Goal: Transaction & Acquisition: Obtain resource

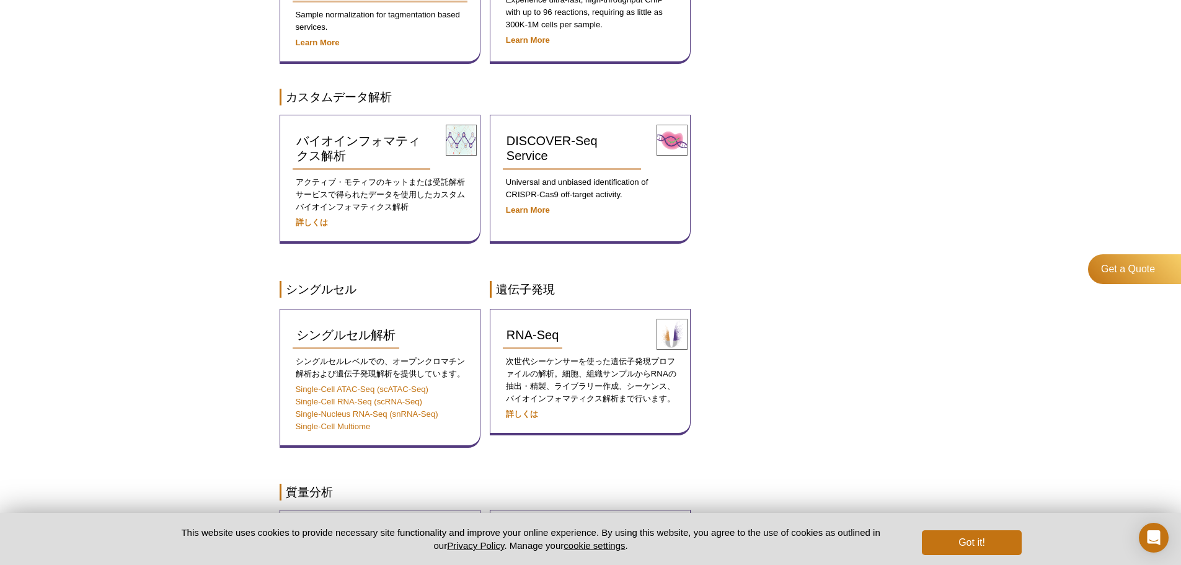
scroll to position [601, 0]
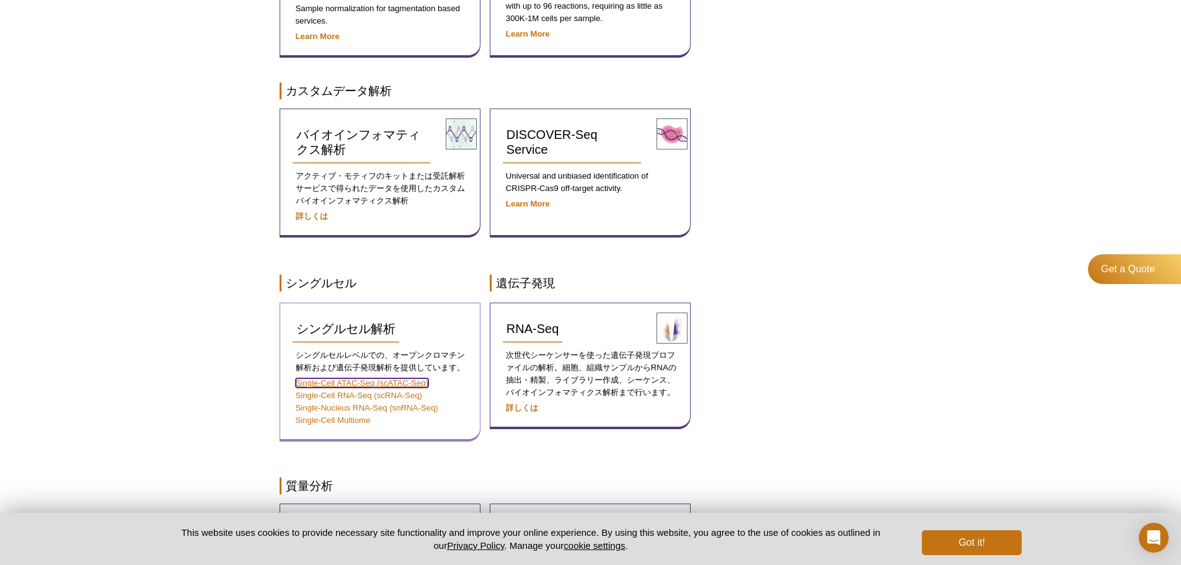
click at [381, 378] on link "Single-Cell ATAC-Seq (scATAC-Seq)" at bounding box center [362, 382] width 133 height 9
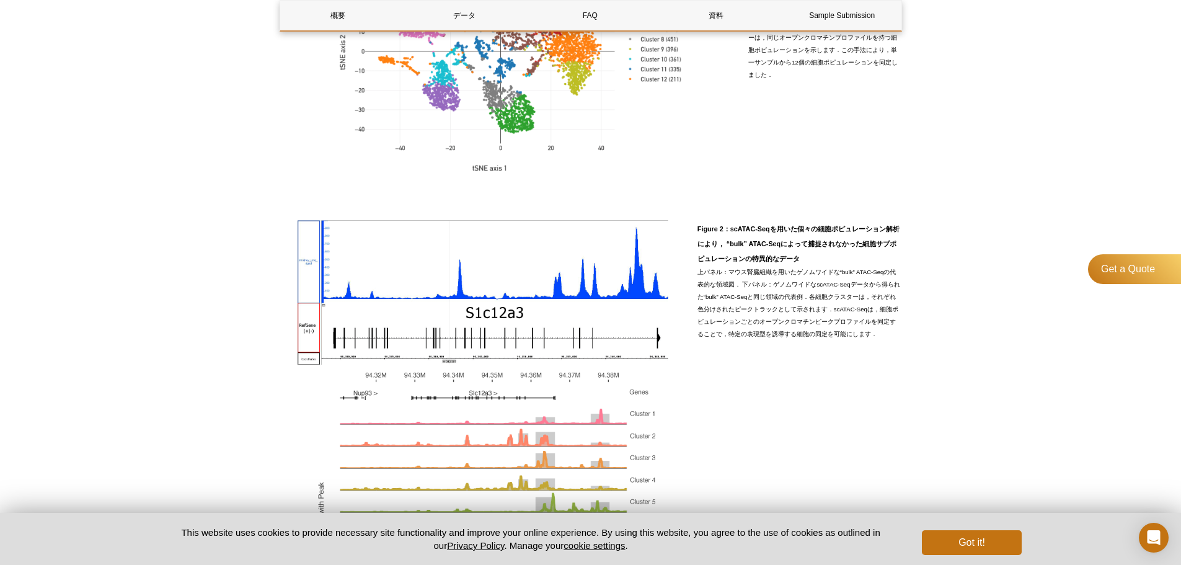
scroll to position [744, 0]
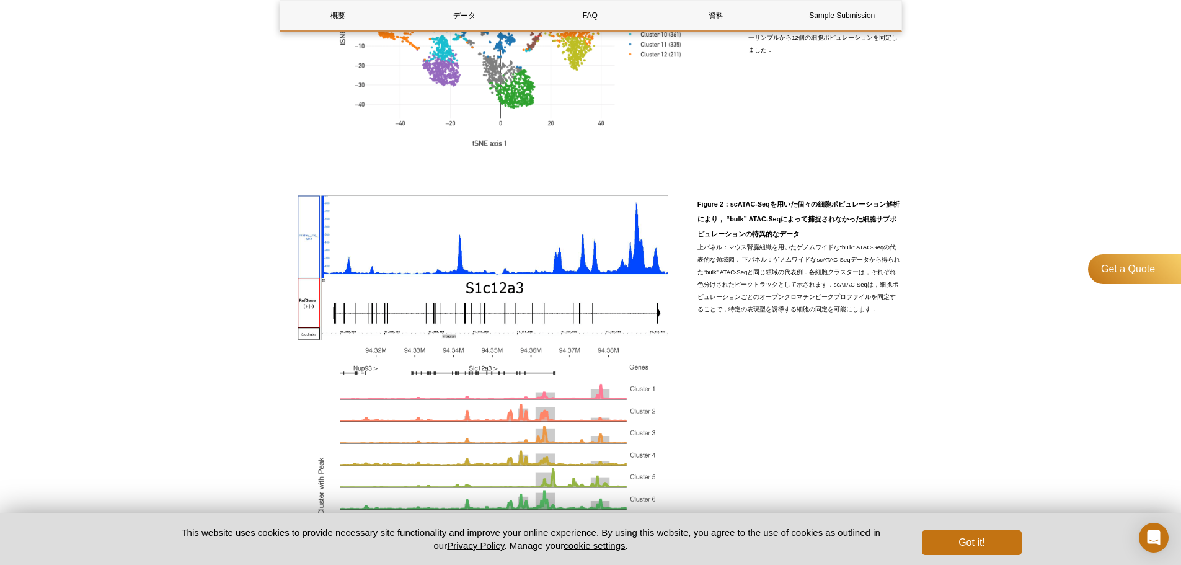
click at [280, 331] on div "AVAILABLE PRODUCTS Single-cell and Single-Nucleus RNA-Seq (scRNA-Seq/snRNA-Seq)…" at bounding box center [590, 377] width 635 height 2050
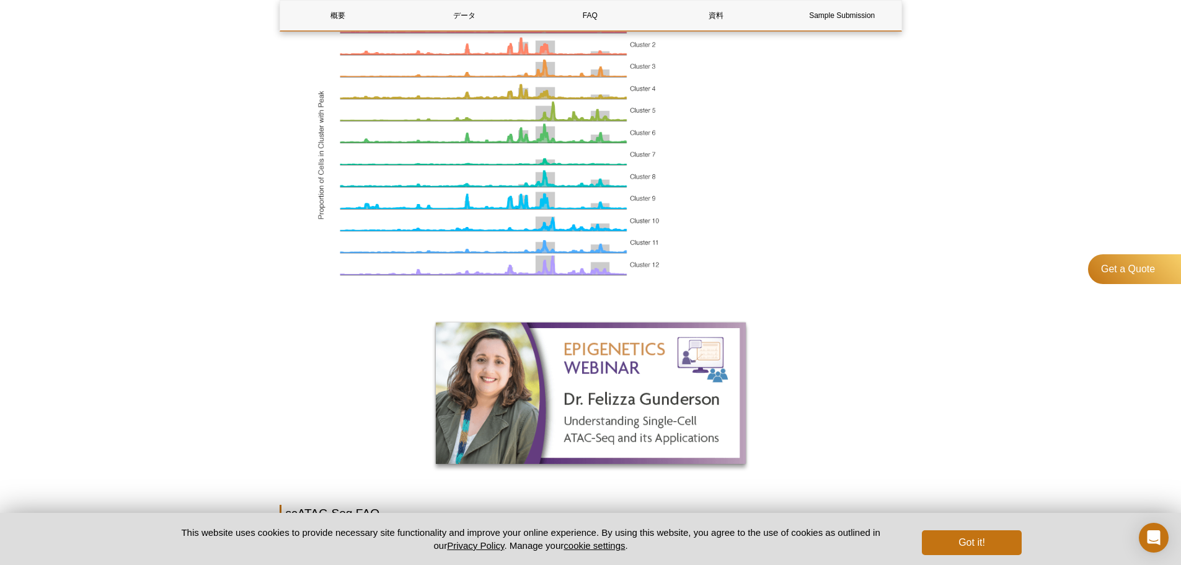
scroll to position [1240, 0]
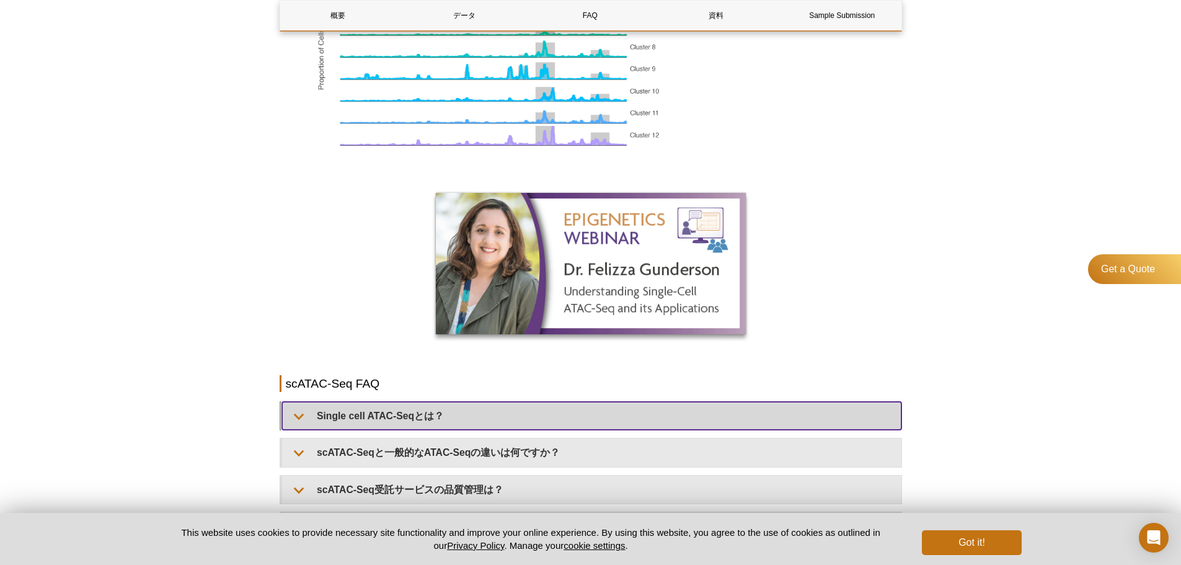
drag, startPoint x: 543, startPoint y: 415, endPoint x: 539, endPoint y: 424, distance: 9.7
click at [543, 417] on summary "Single cell ATAC-Seqとは？" at bounding box center [591, 416] width 619 height 28
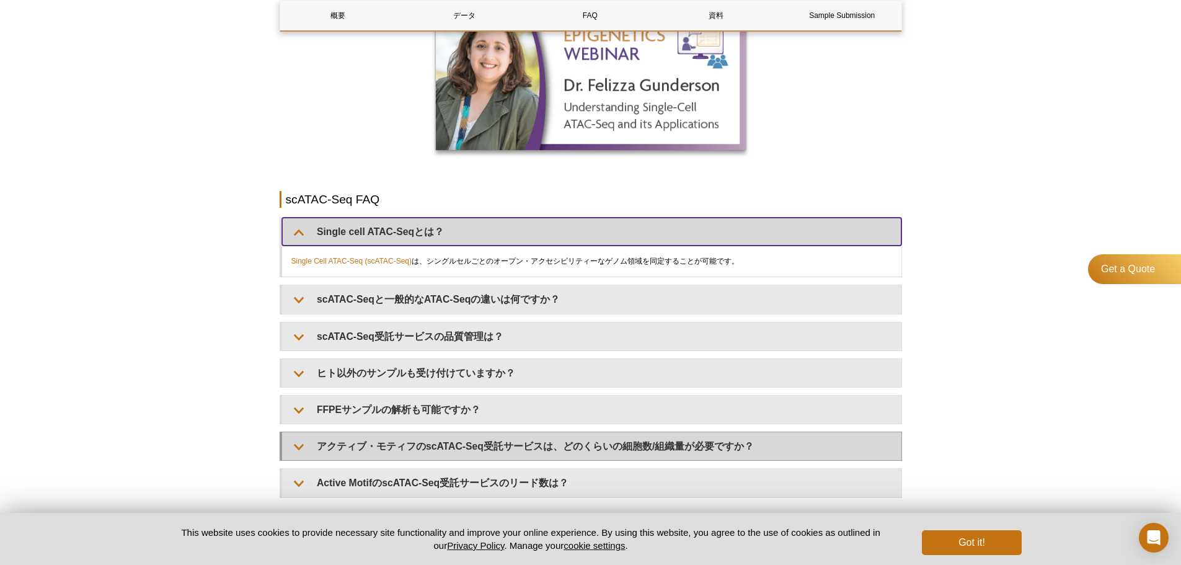
scroll to position [1550, 0]
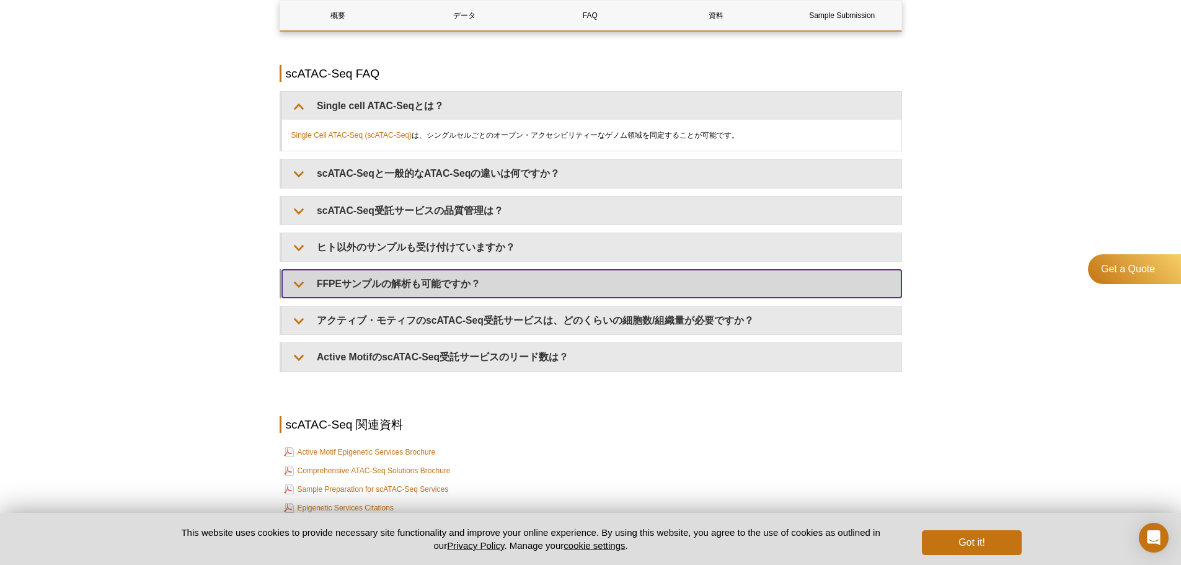
click at [629, 282] on summary "FFPEサンプルの解析も可能ですか？" at bounding box center [591, 284] width 619 height 28
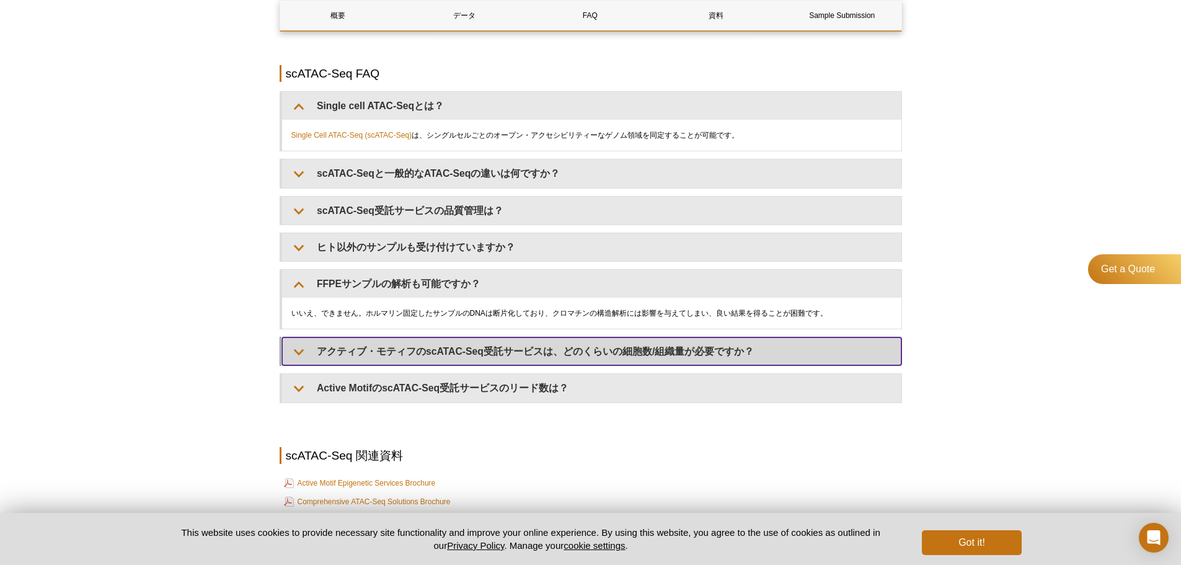
click at [650, 353] on summary "アクティブ・モティフのscATAC-Seq受託サービスは、どのくらいの細胞数/組織量が必要ですか？" at bounding box center [591, 351] width 619 height 28
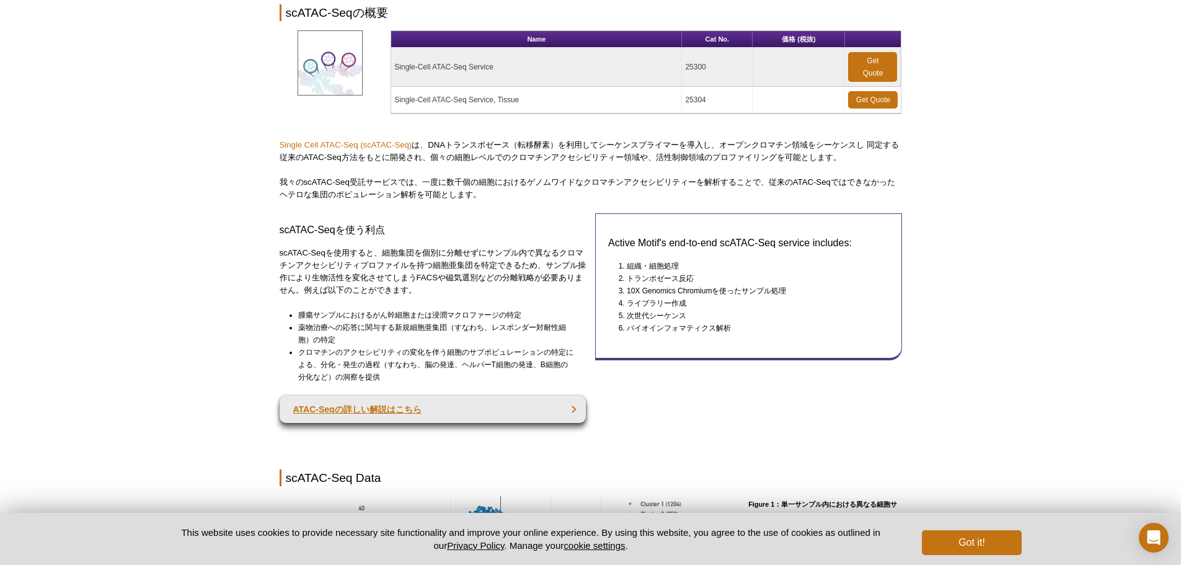
scroll to position [62, 0]
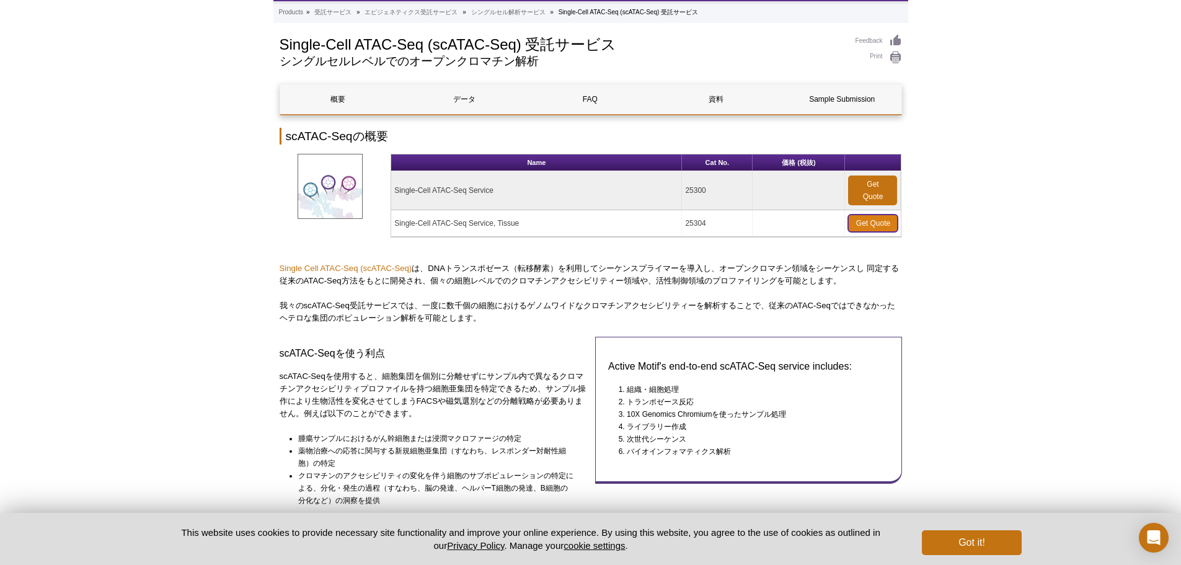
click at [872, 216] on link "Get Quote" at bounding box center [873, 223] width 50 height 17
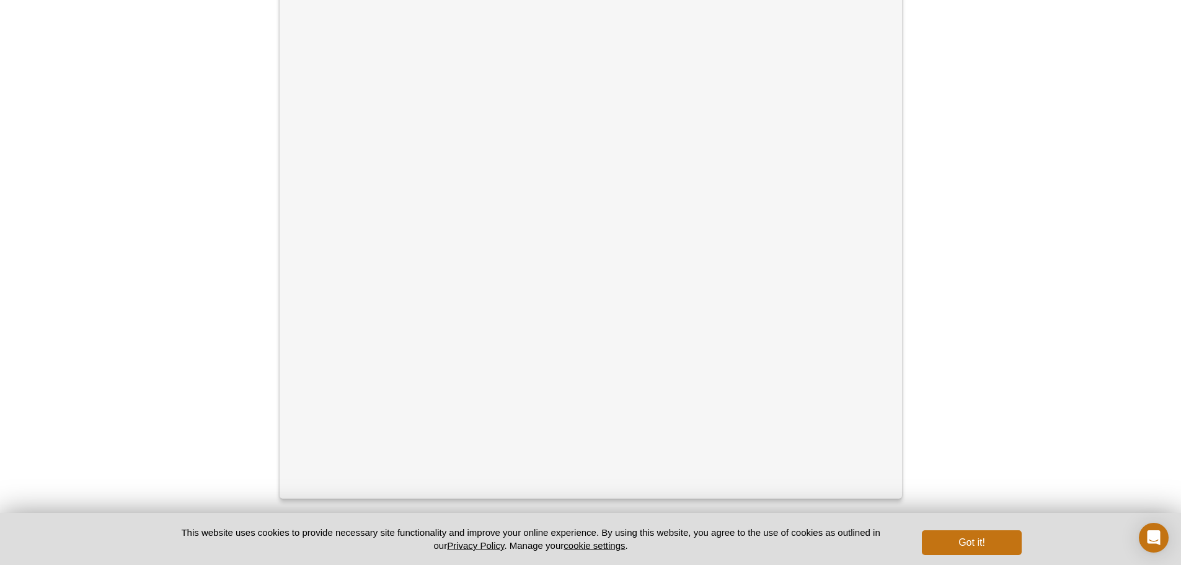
scroll to position [124, 0]
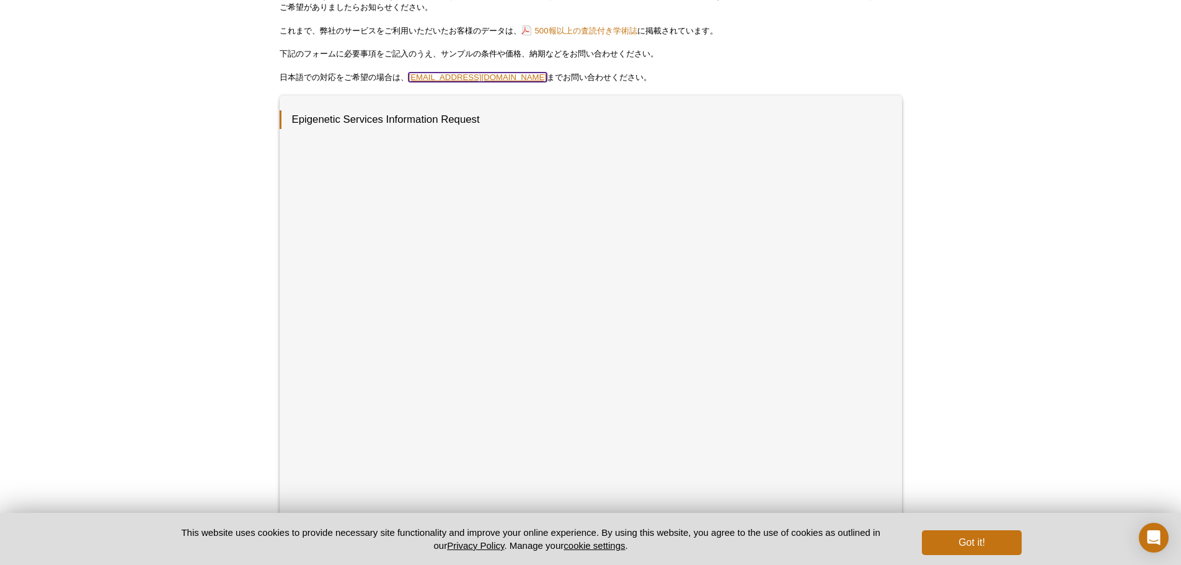
click at [501, 75] on link "[EMAIL_ADDRESS][DOMAIN_NAME]" at bounding box center [478, 77] width 139 height 9
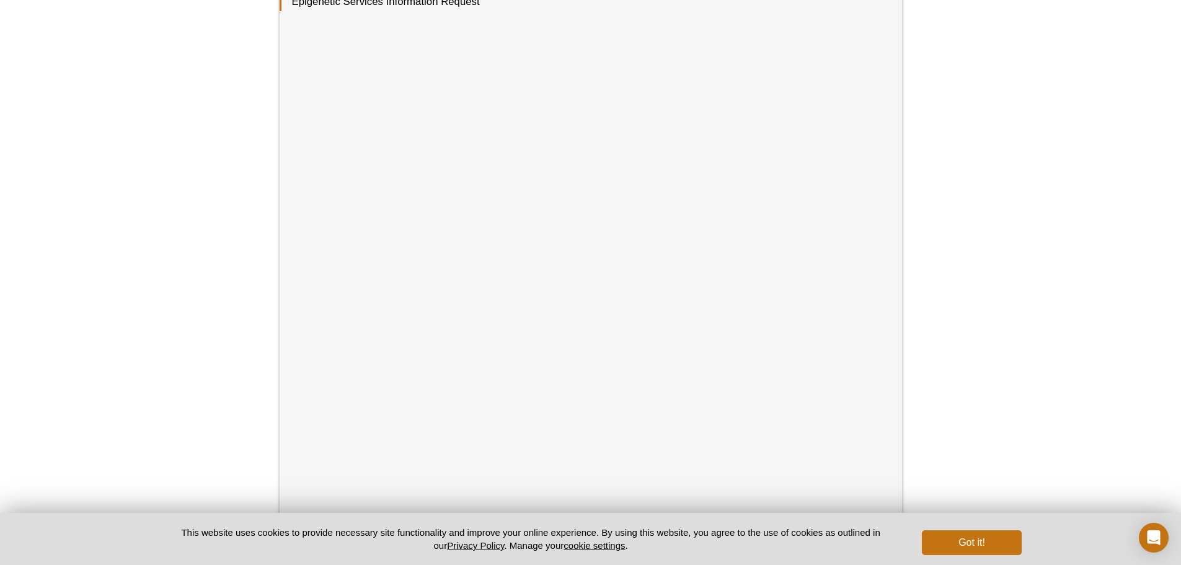
scroll to position [434, 0]
